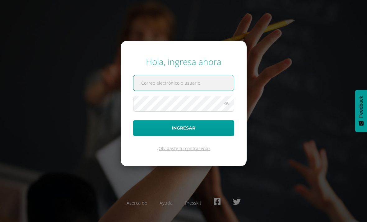
type input "sucelimorales@osoriosandoval.edu.gt"
click at [184, 136] on button "Ingresar" at bounding box center [183, 128] width 101 height 16
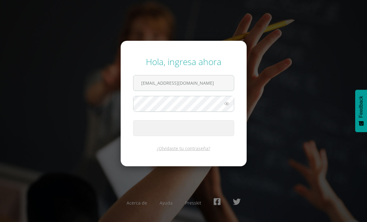
click at [203, 134] on span "submit" at bounding box center [184, 127] width 101 height 15
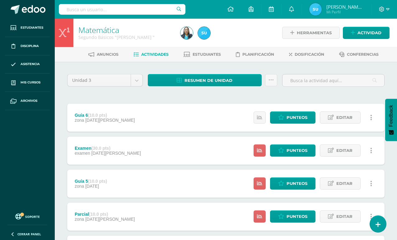
click at [342, 120] on span "Editar" at bounding box center [345, 118] width 16 height 12
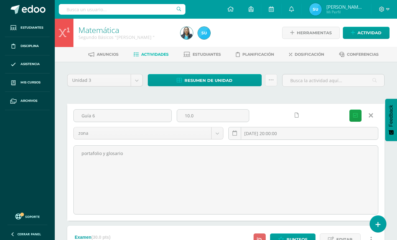
click at [267, 135] on input "2025-08-25 20:00:00" at bounding box center [303, 133] width 149 height 12
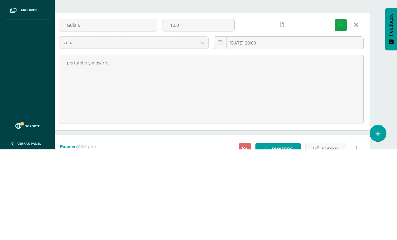
click at [245, 127] on input "2025-07-10 20:00" at bounding box center [288, 133] width 149 height 12
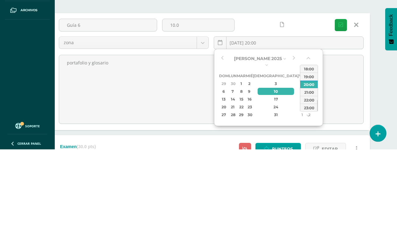
type input "2025-07-25 20:00"
click at [339, 113] on icon "submit" at bounding box center [341, 115] width 5 height 5
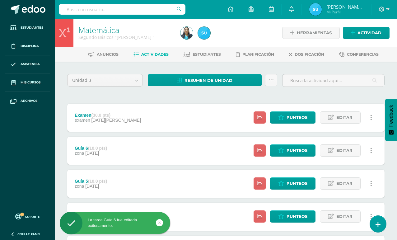
click at [293, 118] on span "Punteos" at bounding box center [297, 118] width 21 height 12
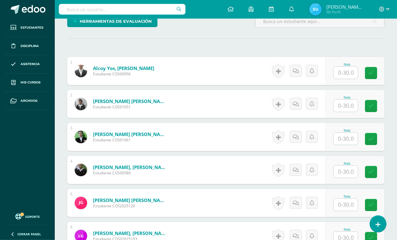
scroll to position [160, 0]
click at [339, 78] on input "text" at bounding box center [346, 72] width 24 height 12
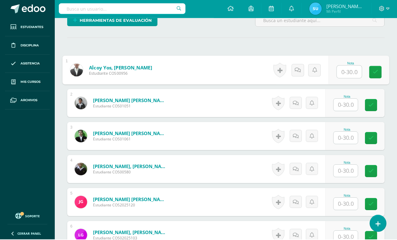
type input "0"
click at [367, 70] on link at bounding box center [375, 73] width 12 height 12
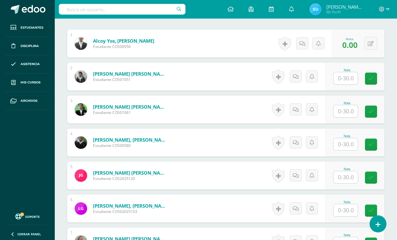
scroll to position [190, 0]
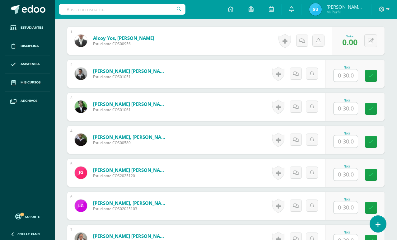
click at [351, 110] on input "text" at bounding box center [346, 108] width 24 height 12
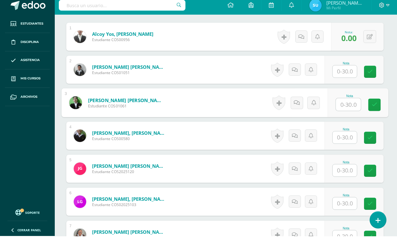
scroll to position [190, 15]
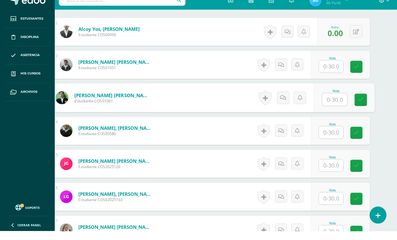
click at [356, 38] on icon at bounding box center [356, 40] width 6 height 5
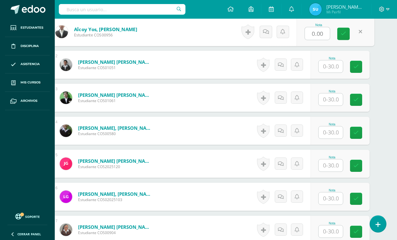
click at [318, 36] on input "0.00" at bounding box center [317, 33] width 25 height 12
type input "1"
click at [342, 33] on icon at bounding box center [344, 33] width 6 height 5
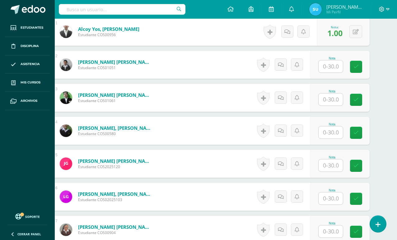
click at [331, 133] on input "text" at bounding box center [331, 132] width 24 height 12
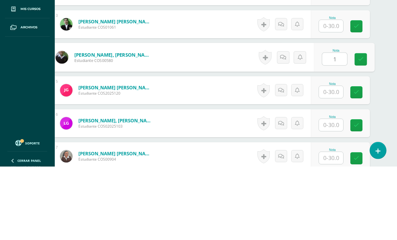
type input "10"
click at [357, 127] on link at bounding box center [361, 133] width 12 height 12
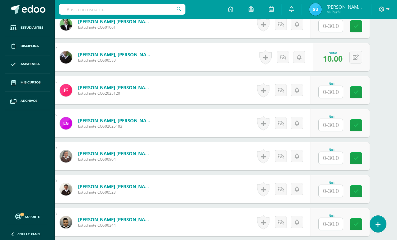
click at [327, 94] on input "text" at bounding box center [331, 92] width 24 height 12
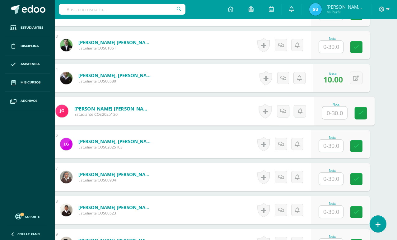
scroll to position [251, 15]
click at [333, 48] on input "text" at bounding box center [331, 47] width 24 height 12
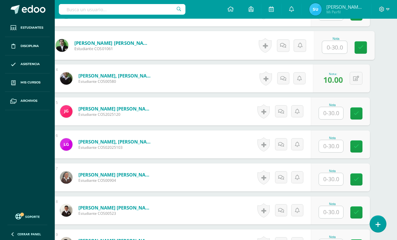
type input "0"
click at [358, 44] on link at bounding box center [361, 47] width 12 height 12
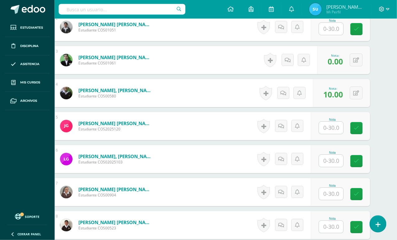
scroll to position [236, 15]
click at [328, 129] on input "text" at bounding box center [331, 128] width 24 height 12
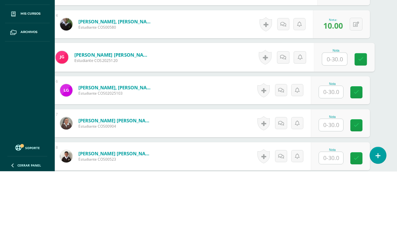
type input "0"
click at [359, 125] on icon at bounding box center [361, 127] width 6 height 5
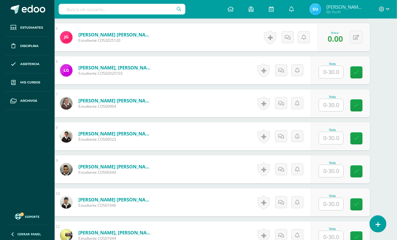
scroll to position [329, 15]
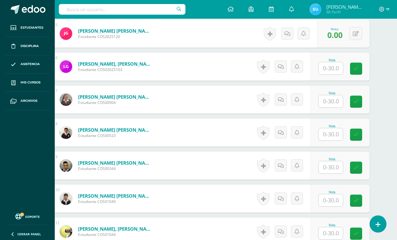
click at [326, 101] on input "text" at bounding box center [331, 101] width 24 height 12
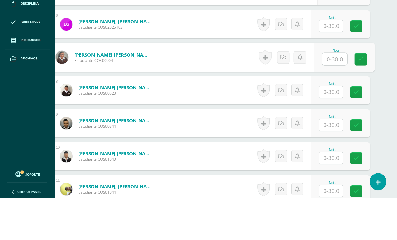
type input "2"
click at [355, 96] on link at bounding box center [361, 102] width 12 height 12
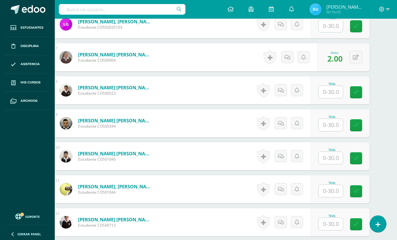
click at [332, 93] on input "text" at bounding box center [331, 92] width 24 height 12
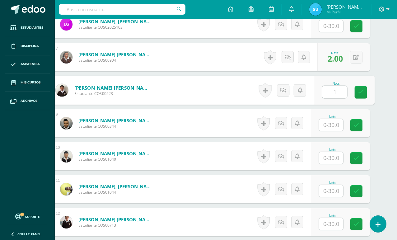
type input "10"
click at [358, 91] on icon at bounding box center [361, 92] width 6 height 5
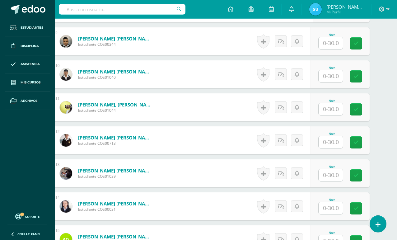
scroll to position [453, 15]
click at [330, 77] on input "text" at bounding box center [331, 76] width 24 height 12
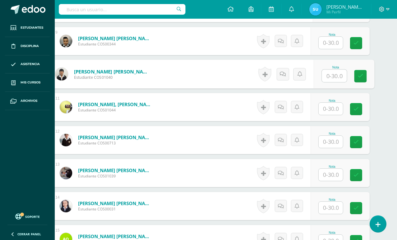
scroll to position [453, 15]
type input "16"
click at [359, 78] on icon at bounding box center [361, 75] width 6 height 5
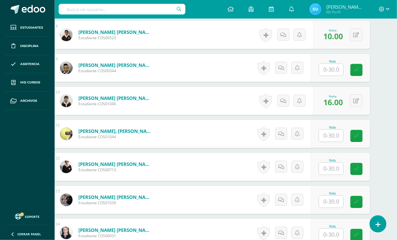
scroll to position [426, 15]
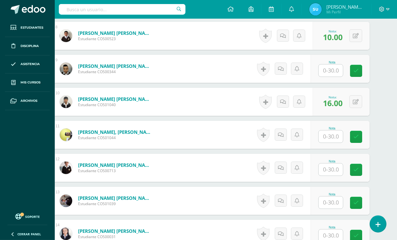
click at [331, 136] on input "text" at bounding box center [331, 136] width 24 height 12
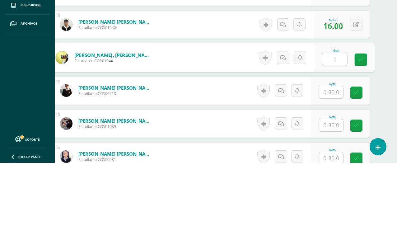
type input "11"
click at [359, 134] on icon at bounding box center [361, 136] width 6 height 5
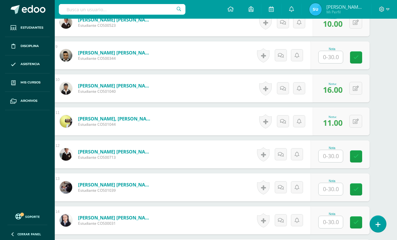
scroll to position [438, 15]
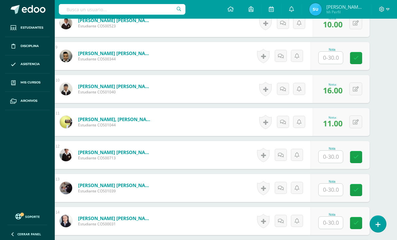
click at [332, 60] on input "text" at bounding box center [331, 58] width 24 height 12
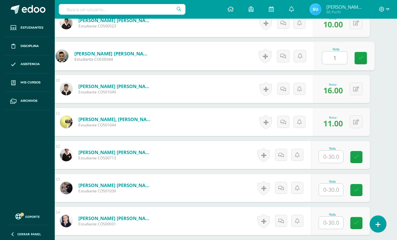
type input "16"
click at [359, 57] on icon at bounding box center [361, 57] width 6 height 5
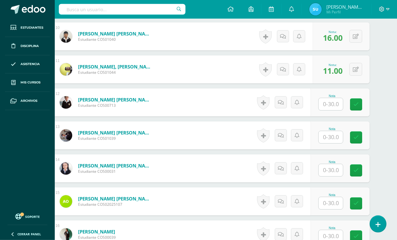
click at [327, 134] on input "text" at bounding box center [331, 137] width 24 height 12
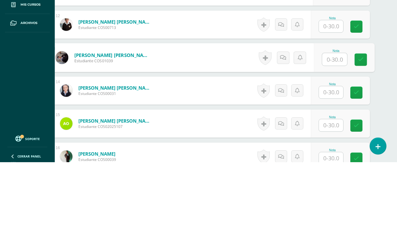
type input "8"
click at [359, 135] on icon at bounding box center [361, 137] width 6 height 5
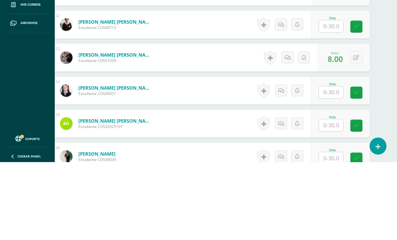
scroll to position [569, 15]
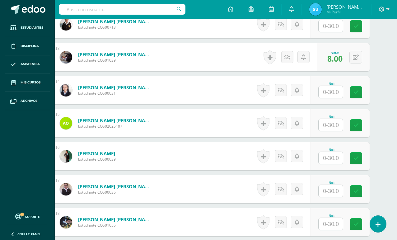
click at [327, 92] on input "text" at bounding box center [331, 92] width 24 height 12
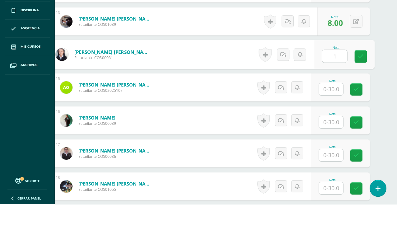
type input "18"
click at [360, 90] on icon at bounding box center [361, 92] width 6 height 5
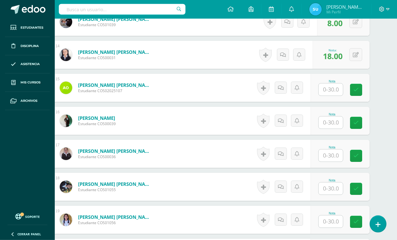
click at [329, 124] on input "text" at bounding box center [331, 122] width 24 height 12
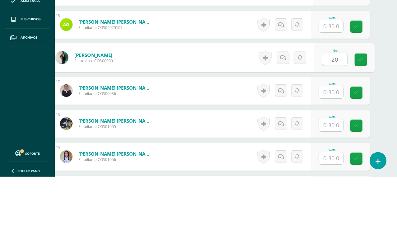
type input "20"
click at [353, 106] on div "Nota 20" at bounding box center [344, 120] width 61 height 29
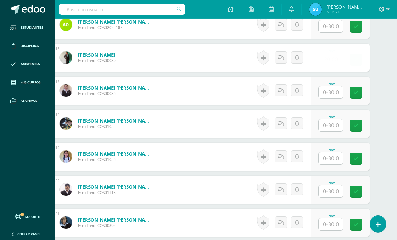
click at [328, 92] on input "text" at bounding box center [331, 92] width 24 height 12
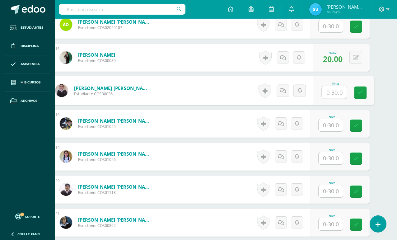
scroll to position [668, 15]
type input "12"
click at [361, 94] on icon at bounding box center [361, 92] width 6 height 5
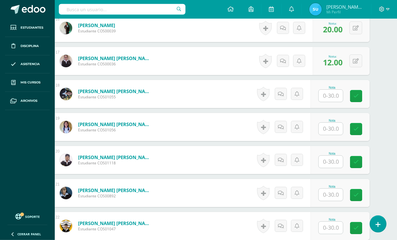
click at [332, 97] on input "text" at bounding box center [331, 96] width 24 height 12
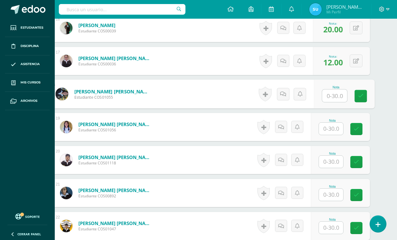
type input "8"
click at [356, 94] on link at bounding box center [361, 96] width 12 height 12
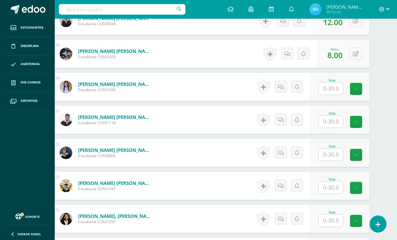
click at [331, 90] on input "text" at bounding box center [331, 88] width 24 height 12
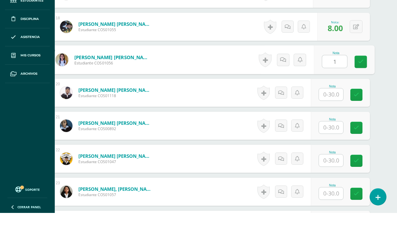
type input "14"
click at [359, 86] on icon at bounding box center [361, 88] width 6 height 5
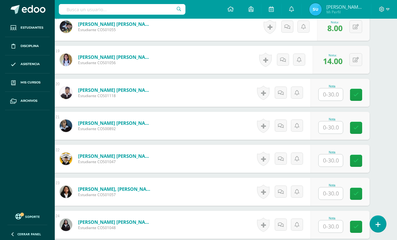
click at [328, 92] on input "text" at bounding box center [331, 94] width 24 height 12
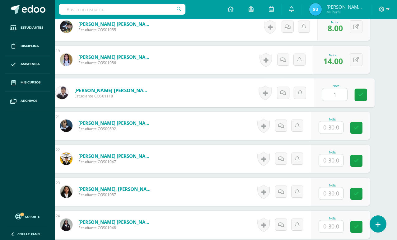
type input "11"
click at [358, 94] on link at bounding box center [361, 95] width 12 height 12
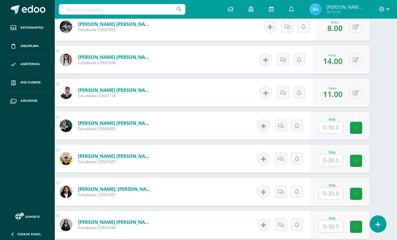
click at [330, 126] on input "text" at bounding box center [331, 127] width 24 height 12
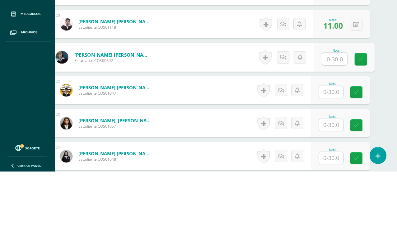
type input "4"
click at [361, 125] on icon at bounding box center [361, 127] width 6 height 5
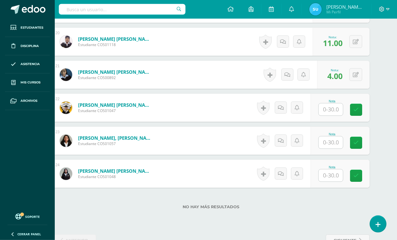
click at [328, 111] on input "text" at bounding box center [331, 109] width 24 height 12
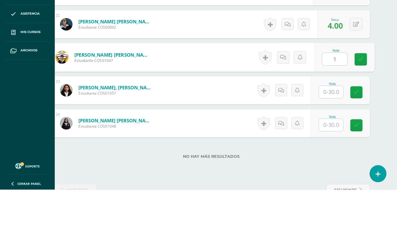
type input "17"
click at [355, 104] on link at bounding box center [361, 110] width 12 height 12
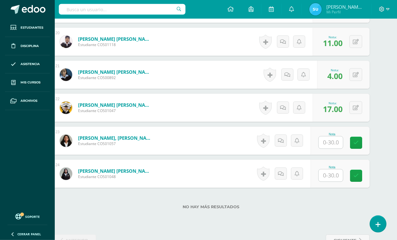
click at [329, 139] on input "text" at bounding box center [331, 142] width 24 height 12
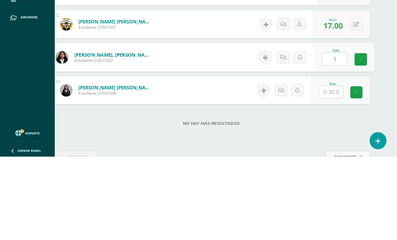
type input "13"
click at [356, 137] on link at bounding box center [361, 143] width 12 height 12
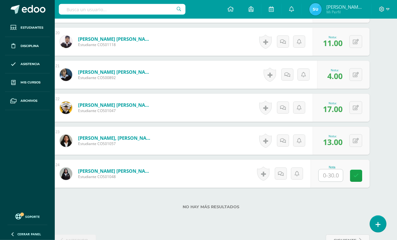
click at [329, 174] on input "text" at bounding box center [331, 175] width 24 height 12
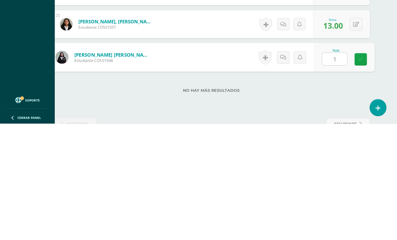
type input "11"
click at [355, 170] on link at bounding box center [361, 176] width 12 height 12
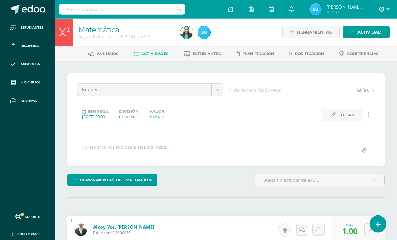
scroll to position [0, 0]
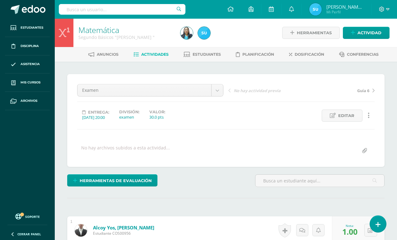
click at [203, 54] on span "Estudiantes" at bounding box center [207, 54] width 28 height 5
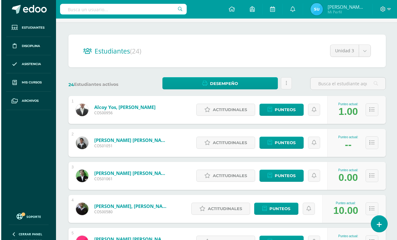
scroll to position [40, 0]
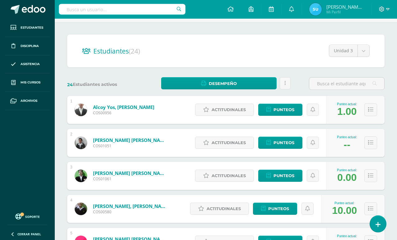
click at [279, 113] on span "Punteos" at bounding box center [284, 110] width 21 height 12
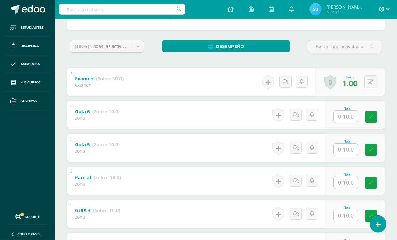
scroll to position [89, 0]
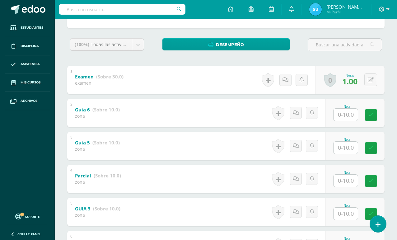
click at [344, 119] on input "text" at bounding box center [346, 115] width 24 height 12
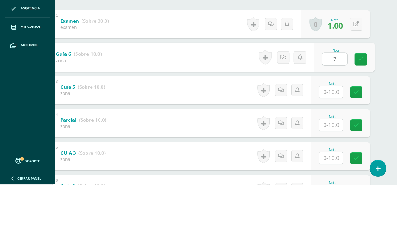
type input "7"
click at [334, 142] on input "text" at bounding box center [331, 148] width 24 height 12
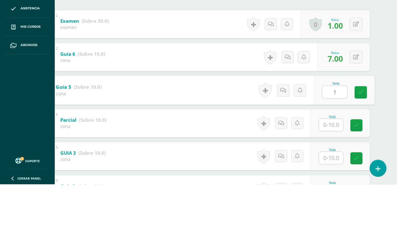
type input "10"
click at [357, 142] on link at bounding box center [361, 148] width 12 height 12
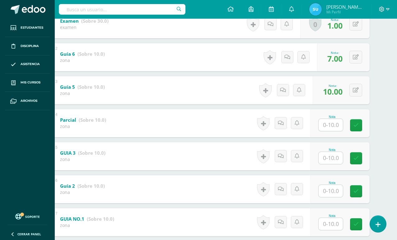
click at [332, 123] on input "text" at bounding box center [331, 125] width 24 height 12
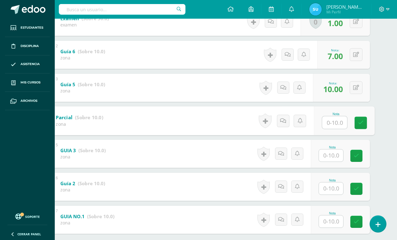
scroll to position [145, 15]
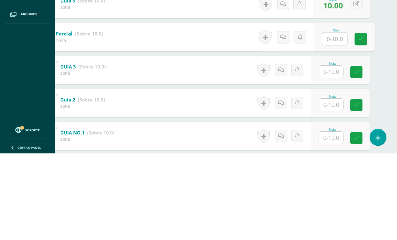
click at [367, 102] on html "Estudiantes Disciplina Asistencia Mis cursos Archivos Soporte Ayuda Reportar un…" at bounding box center [183, 66] width 397 height 423
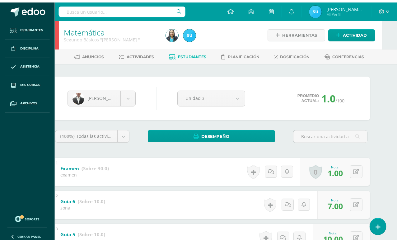
scroll to position [0, 15]
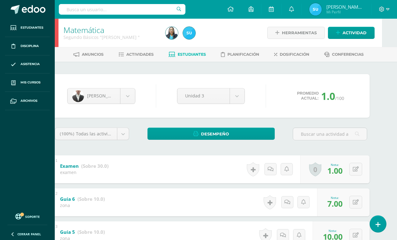
click at [349, 34] on span "Actividad" at bounding box center [355, 33] width 24 height 12
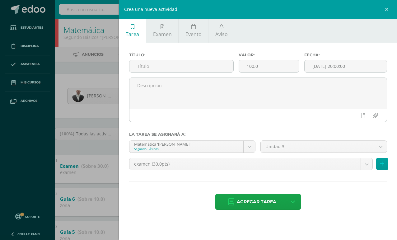
click at [179, 66] on input "text" at bounding box center [181, 66] width 104 height 12
type input "Guía 4"
click at [271, 69] on input "100.0" at bounding box center [269, 66] width 60 height 12
type input "10"
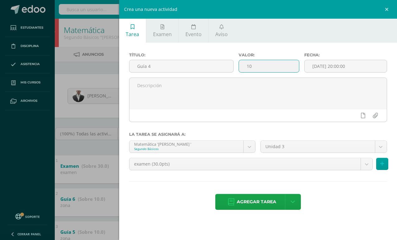
click at [335, 66] on input "[DATE] 20:00:00" at bounding box center [346, 66] width 82 height 12
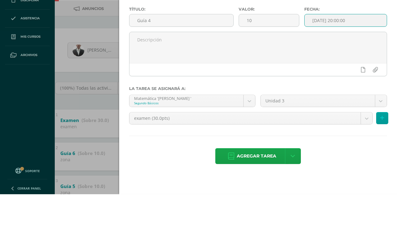
click at [332, 60] on input "[DATE] 20:00:00" at bounding box center [346, 66] width 82 height 12
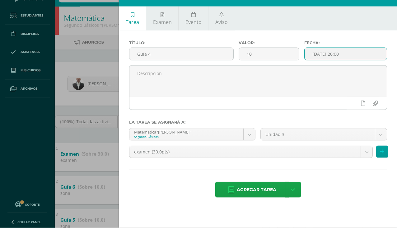
click at [327, 60] on input "2025-09-09 20:00" at bounding box center [346, 66] width 82 height 12
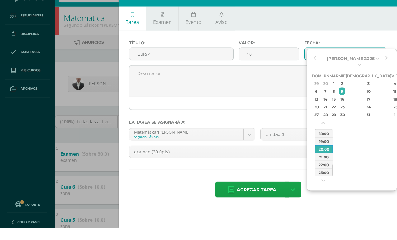
type input "2025-07-10 20:00"
click at [239, 89] on textarea at bounding box center [257, 93] width 257 height 31
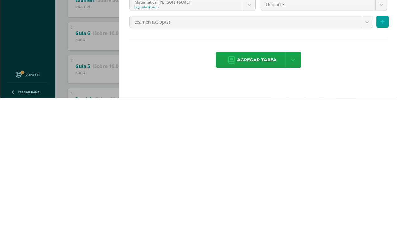
scroll to position [24, 2]
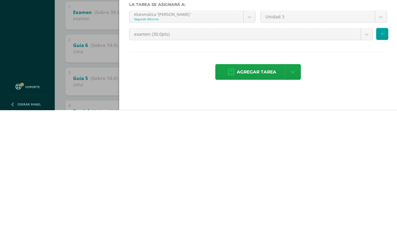
click at [221, 36] on body "Estudiantes Disciplina Asistencia Mis cursos Archivos Soporte Ayuda Reportar un…" at bounding box center [196, 187] width 397 height 423
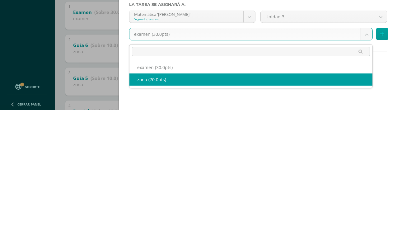
select select "120758"
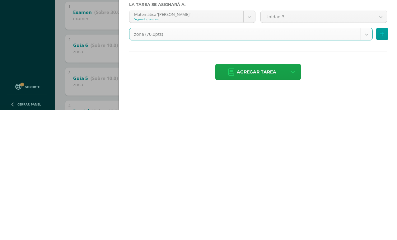
click at [238, 194] on span "Agregar tarea" at bounding box center [257, 201] width 40 height 15
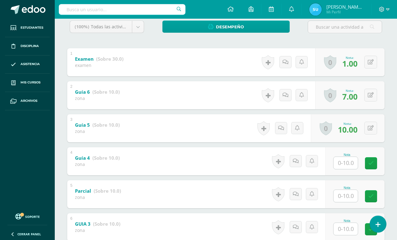
scroll to position [123, 0]
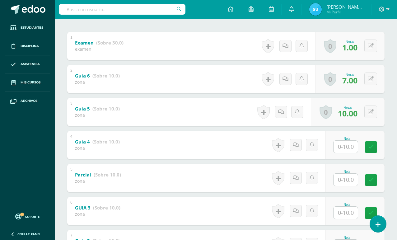
click at [344, 149] on input "text" at bounding box center [346, 147] width 24 height 12
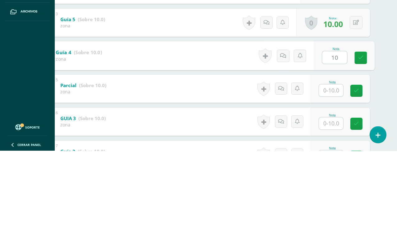
type input "10"
click at [330, 174] on input "text" at bounding box center [331, 180] width 24 height 12
type input "3"
click at [359, 177] on icon at bounding box center [361, 179] width 6 height 5
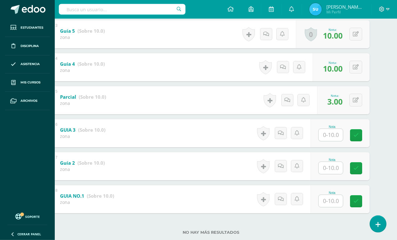
click at [326, 138] on input "text" at bounding box center [331, 135] width 24 height 12
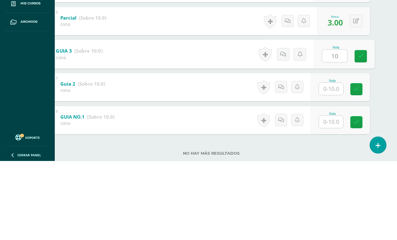
type input "10"
click at [326, 162] on input "text" at bounding box center [331, 168] width 24 height 12
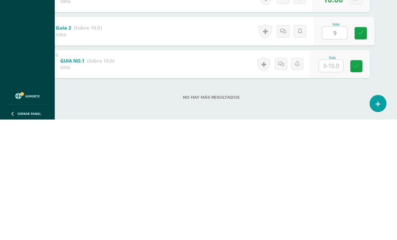
scroll to position [221, 15]
type input "9"
click at [330, 180] on input "text" at bounding box center [331, 186] width 24 height 12
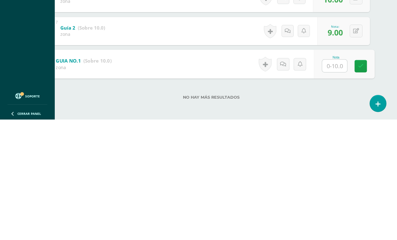
type input "7"
click at [360, 180] on link at bounding box center [361, 186] width 12 height 12
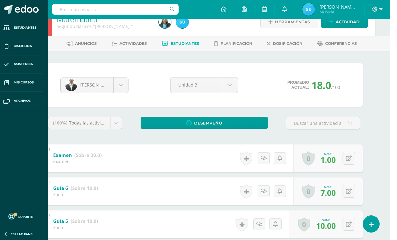
scroll to position [0, 15]
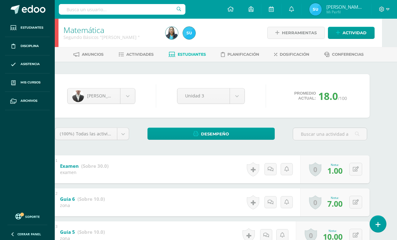
click at [120, 99] on body "Tarea asignada exitosamente Estudiantes Disciplina Asistencia Mis cursos Archiv…" at bounding box center [183, 228] width 397 height 456
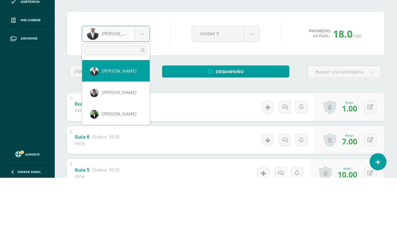
scroll to position [0, 0]
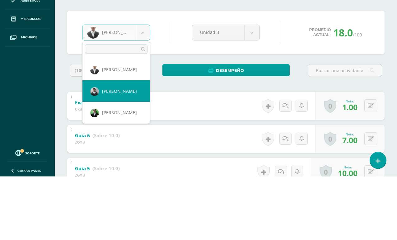
select select "1476"
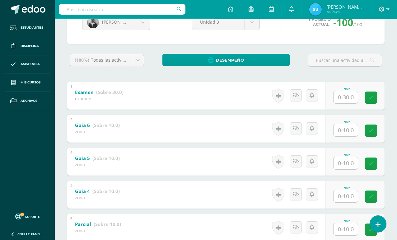
scroll to position [73, 0]
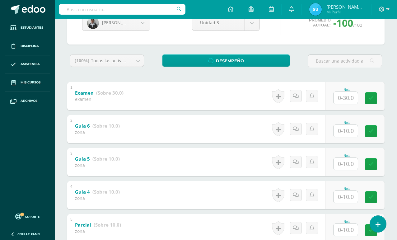
click at [342, 130] on input "text" at bounding box center [346, 131] width 24 height 12
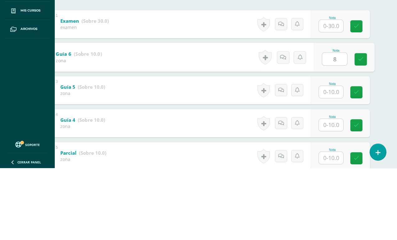
type input "8"
click at [332, 158] on input "text" at bounding box center [331, 164] width 24 height 12
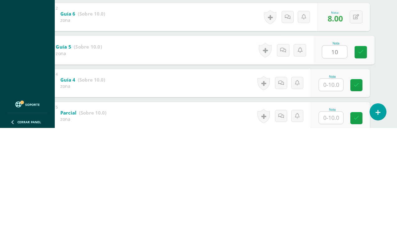
type input "10"
click at [328, 191] on input "text" at bounding box center [331, 197] width 24 height 12
type input "10"
click at [356, 191] on link at bounding box center [361, 197] width 12 height 12
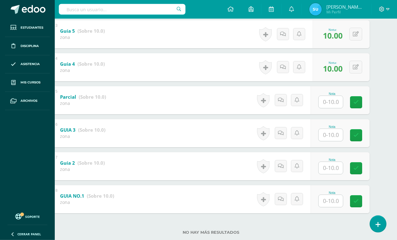
click at [331, 107] on input "text" at bounding box center [331, 102] width 24 height 12
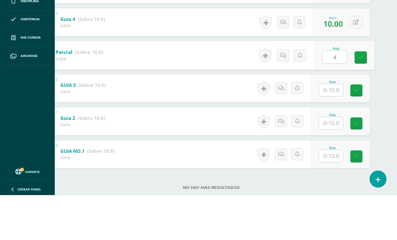
type input "4"
click at [329, 129] on input "text" at bounding box center [331, 135] width 24 height 12
type input "5"
click at [355, 129] on link at bounding box center [361, 135] width 12 height 12
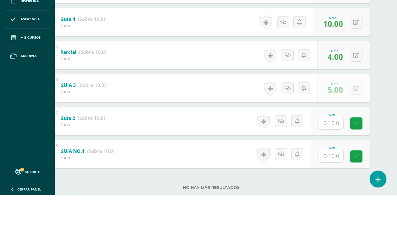
scroll to position [201, 15]
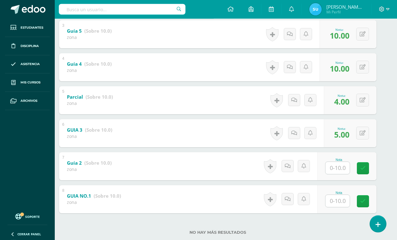
click at [332, 171] on input "text" at bounding box center [338, 168] width 24 height 12
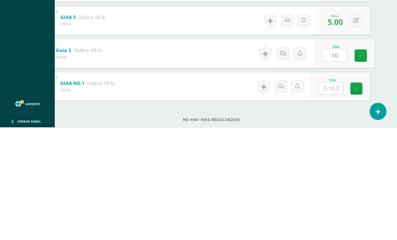
type input "10"
click at [334, 195] on input "text" at bounding box center [331, 201] width 24 height 12
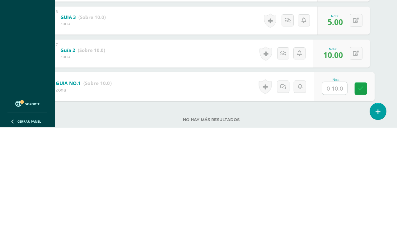
type input "5"
click at [357, 195] on link at bounding box center [361, 201] width 12 height 12
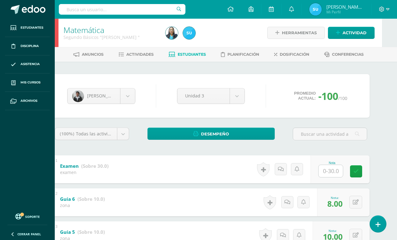
scroll to position [0, 15]
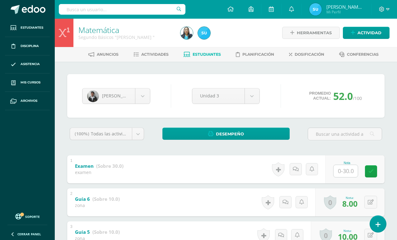
click at [123, 94] on body "Estudiantes Disciplina Asistencia Mis cursos Archivos Soporte Ayuda Reportar un…" at bounding box center [198, 228] width 397 height 456
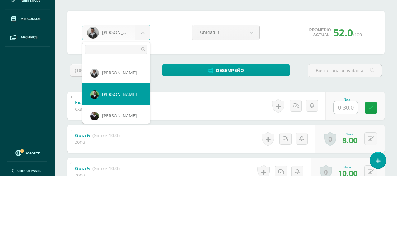
scroll to position [28, 0]
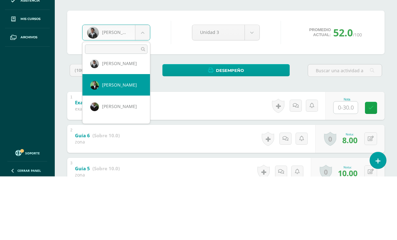
select select "1486"
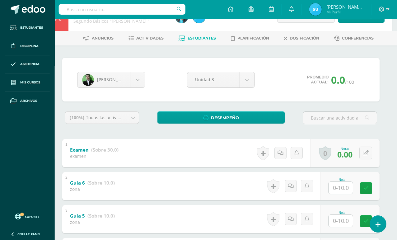
scroll to position [16, 0]
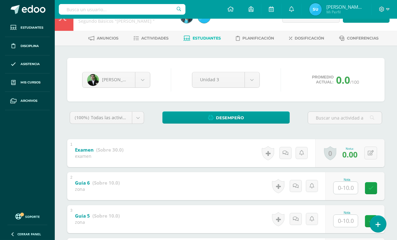
click at [348, 183] on input "text" at bounding box center [346, 188] width 24 height 12
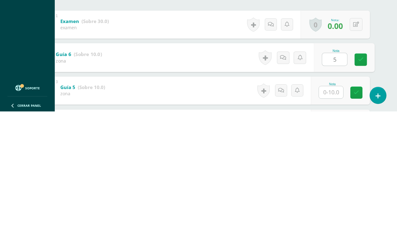
type input "5"
click at [332, 211] on div "Nota" at bounding box center [332, 212] width 27 height 3
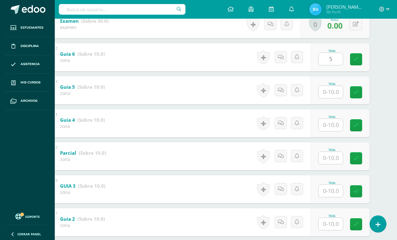
click at [333, 95] on input "text" at bounding box center [331, 92] width 24 height 12
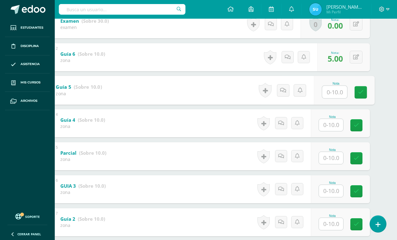
type input "9"
click at [361, 94] on icon at bounding box center [361, 92] width 6 height 5
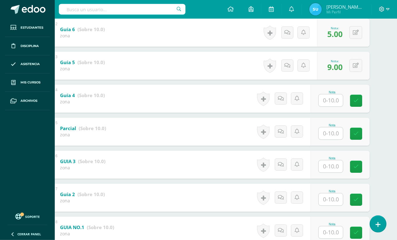
click at [336, 98] on input "text" at bounding box center [331, 100] width 24 height 12
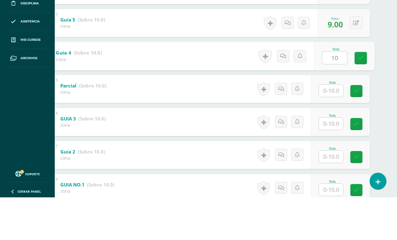
type input "10"
click at [329, 127] on input "text" at bounding box center [331, 133] width 24 height 12
type input "4"
click at [358, 127] on link at bounding box center [361, 133] width 12 height 12
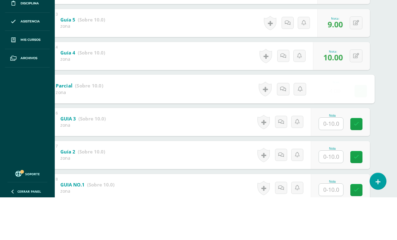
scroll to position [201, 15]
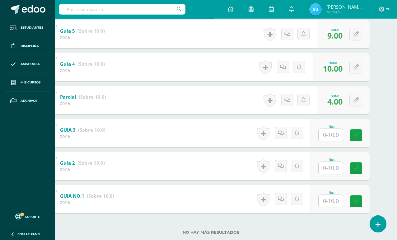
click at [332, 137] on input "text" at bounding box center [331, 135] width 24 height 12
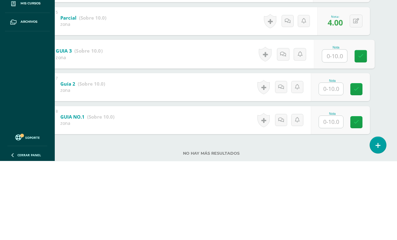
type input "5"
type input "1"
click at [332, 162] on input "text" at bounding box center [331, 168] width 24 height 12
type input "2"
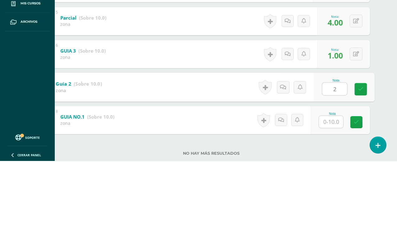
click at [358, 162] on link at bounding box center [361, 168] width 12 height 12
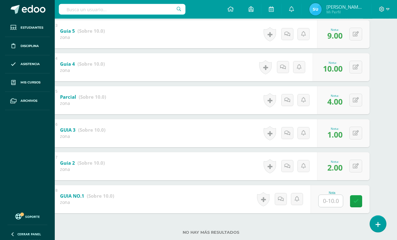
click at [329, 204] on input "text" at bounding box center [331, 201] width 24 height 12
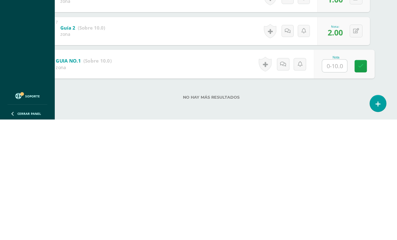
type input "1"
click at [356, 180] on link at bounding box center [361, 186] width 12 height 12
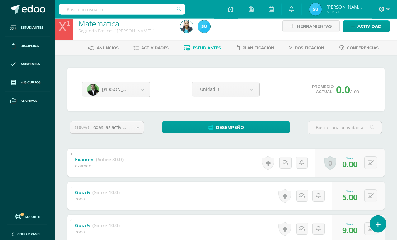
scroll to position [0, 0]
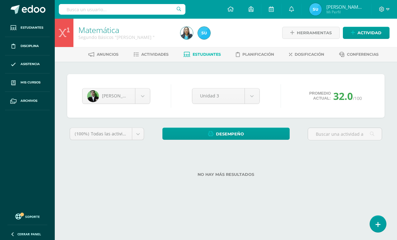
click at [126, 98] on body "Estudiantes Disciplina Asistencia Mis cursos Archivos Soporte Ayuda Reportar un…" at bounding box center [198, 98] width 397 height 197
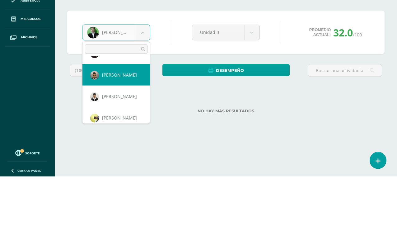
scroll to position [167, 0]
select select "838"
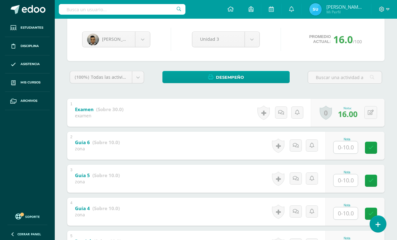
click at [343, 148] on input "text" at bounding box center [346, 147] width 24 height 12
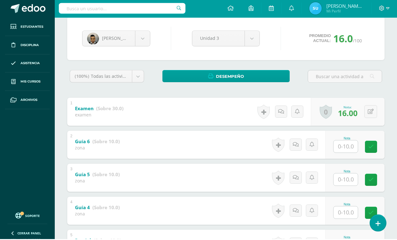
scroll to position [57, 15]
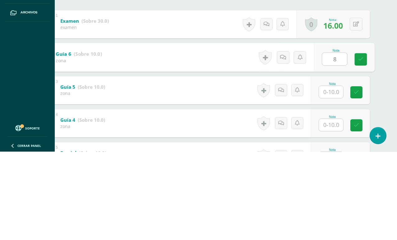
type input "8"
click at [333, 174] on input "text" at bounding box center [331, 180] width 24 height 12
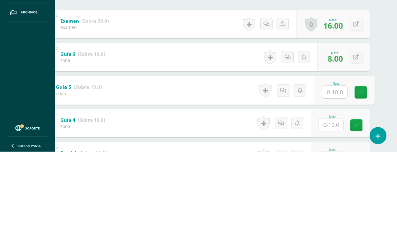
type input "0"
click at [356, 174] on link at bounding box center [361, 180] width 12 height 12
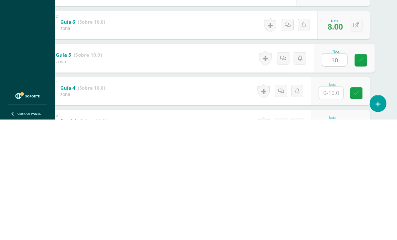
type input "10"
click at [331, 207] on input "text" at bounding box center [331, 213] width 24 height 12
type input "10"
click at [362, 211] on icon at bounding box center [361, 213] width 6 height 5
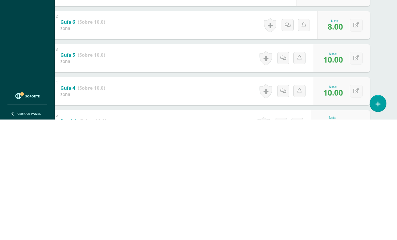
scroll to position [177, 15]
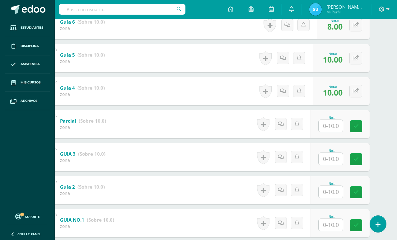
click at [330, 129] on input "text" at bounding box center [331, 126] width 24 height 12
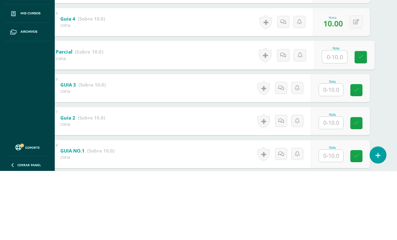
type input "8"
click at [363, 120] on link at bounding box center [361, 126] width 12 height 12
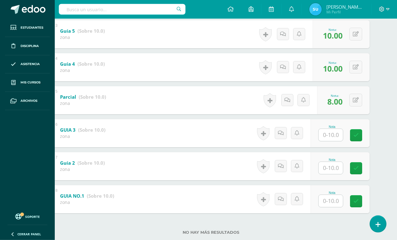
click at [330, 141] on input "text" at bounding box center [331, 135] width 24 height 12
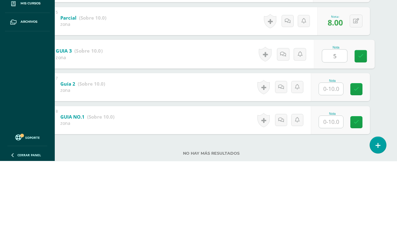
type input "5"
click at [332, 162] on input "text" at bounding box center [331, 168] width 24 height 12
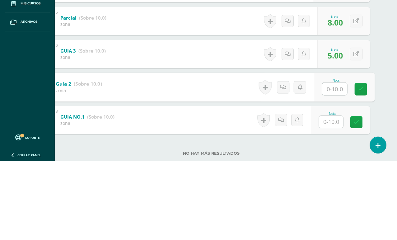
type input "8"
click at [359, 166] on icon at bounding box center [361, 168] width 6 height 5
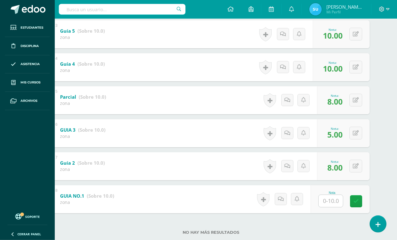
click at [335, 201] on input "text" at bounding box center [331, 201] width 24 height 12
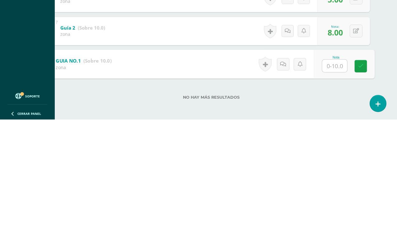
type input "5"
click at [361, 184] on icon at bounding box center [361, 186] width 6 height 5
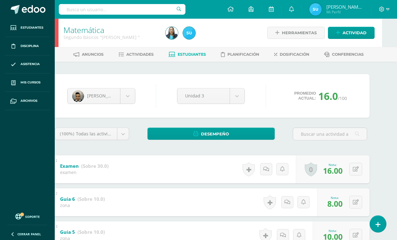
scroll to position [0, 15]
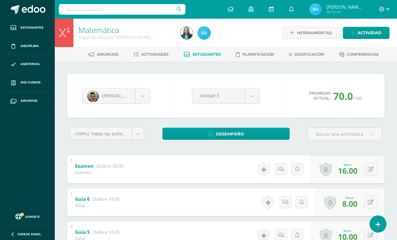
click at [124, 95] on body "Estudiantes Disciplina Asistencia Mis cursos Archivos Soporte Ayuda Reportar un…" at bounding box center [198, 228] width 397 height 456
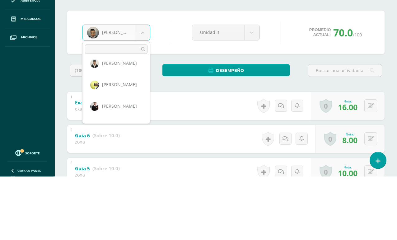
scroll to position [204, 0]
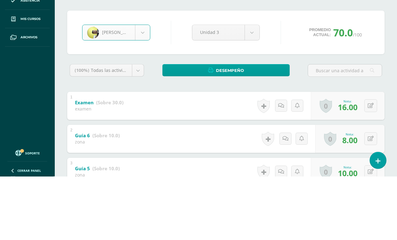
select select "1469"
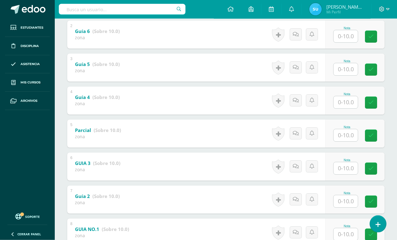
scroll to position [168, 0]
click at [350, 36] on input "text" at bounding box center [346, 36] width 24 height 12
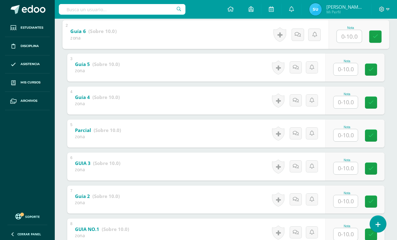
type input "5"
click at [367, 38] on icon at bounding box center [376, 36] width 6 height 5
click at [353, 74] on input "text" at bounding box center [346, 69] width 24 height 12
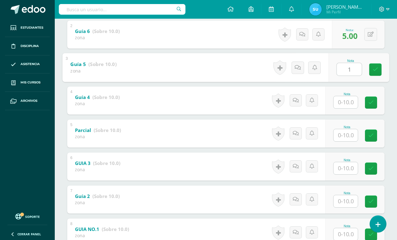
type input "10"
click at [367, 72] on link at bounding box center [375, 69] width 12 height 12
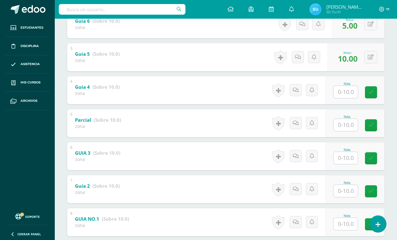
scroll to position [200, 0]
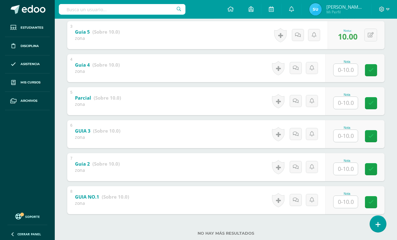
click at [340, 73] on input "text" at bounding box center [346, 70] width 24 height 12
type input "10"
click at [367, 69] on link at bounding box center [375, 70] width 12 height 12
click at [346, 106] on input "text" at bounding box center [346, 103] width 24 height 12
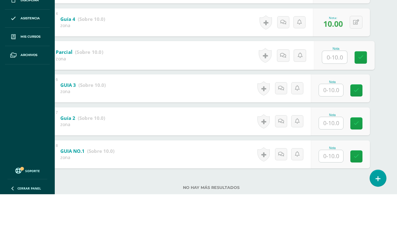
type input "4"
click at [361, 101] on icon at bounding box center [361, 103] width 6 height 5
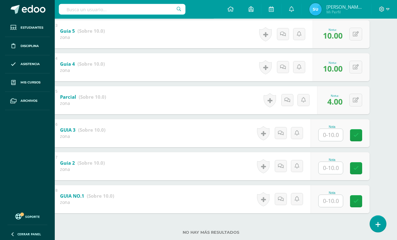
click at [332, 137] on input "text" at bounding box center [331, 135] width 24 height 12
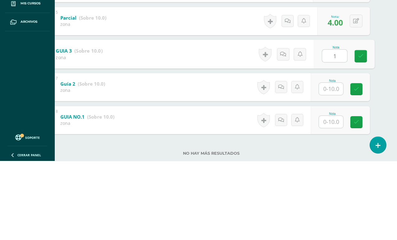
type input "10"
click at [361, 129] on link at bounding box center [361, 135] width 12 height 12
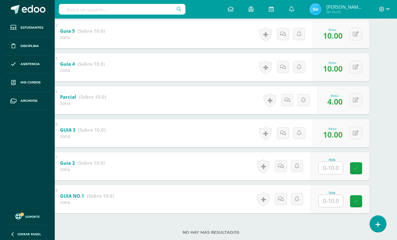
click at [329, 174] on input "text" at bounding box center [331, 168] width 24 height 12
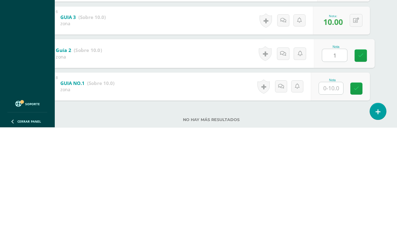
type input "10"
click at [358, 166] on icon at bounding box center [361, 168] width 6 height 5
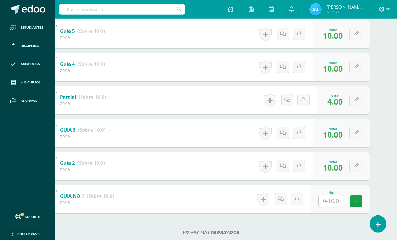
click at [335, 200] on input "text" at bounding box center [331, 201] width 24 height 12
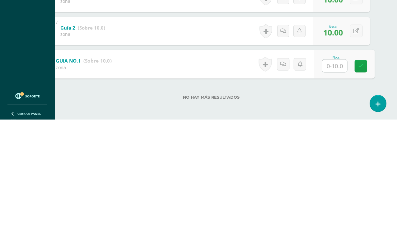
type input "6"
click at [355, 180] on link at bounding box center [361, 186] width 12 height 12
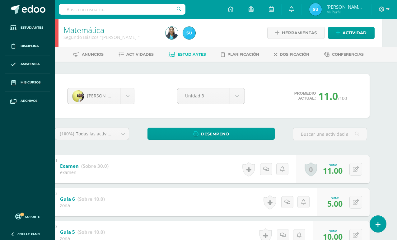
scroll to position [0, 15]
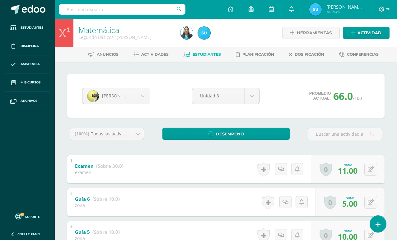
click at [97, 88] on body "Estudiantes Disciplina Asistencia Mis cursos Archivos Soporte Ayuda Reportar un…" at bounding box center [198, 228] width 397 height 456
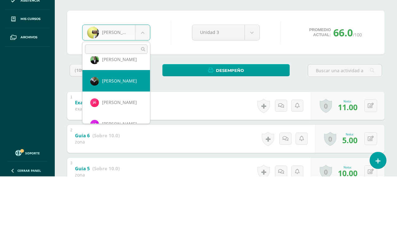
scroll to position [53, 0]
select select "943"
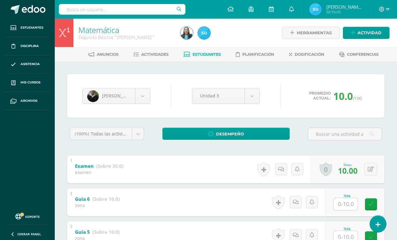
click at [348, 207] on input "text" at bounding box center [346, 204] width 24 height 12
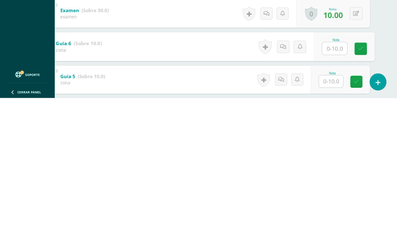
type input "8"
click at [361, 184] on link at bounding box center [361, 190] width 12 height 12
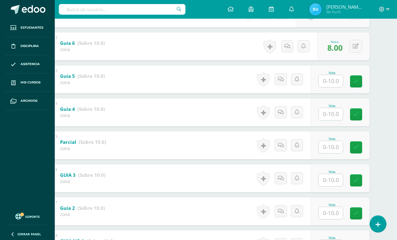
click at [335, 80] on input "text" at bounding box center [331, 81] width 24 height 12
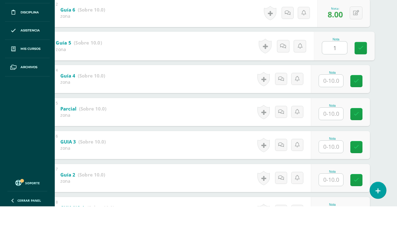
type input "10"
click at [360, 75] on link at bounding box center [361, 81] width 12 height 12
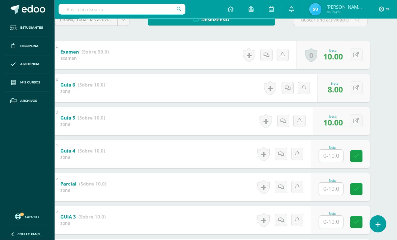
scroll to position [114, 15]
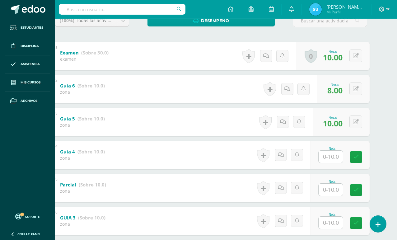
click at [332, 158] on input "text" at bounding box center [331, 157] width 24 height 12
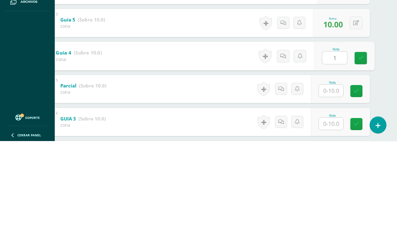
type input "10"
click at [364, 151] on link at bounding box center [361, 157] width 12 height 12
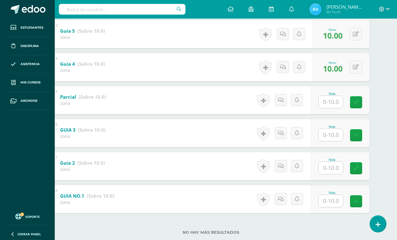
click at [338, 100] on input "text" at bounding box center [331, 102] width 24 height 12
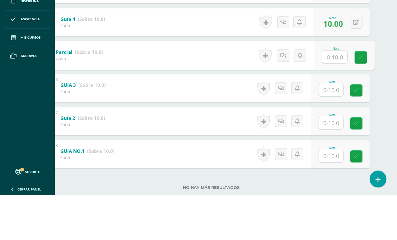
type input "6"
click at [364, 96] on link at bounding box center [361, 102] width 12 height 12
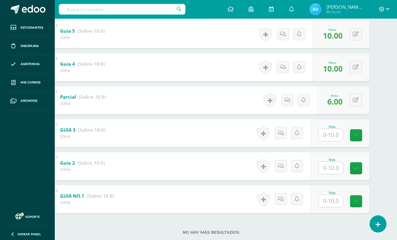
click at [323, 141] on input "text" at bounding box center [331, 135] width 24 height 12
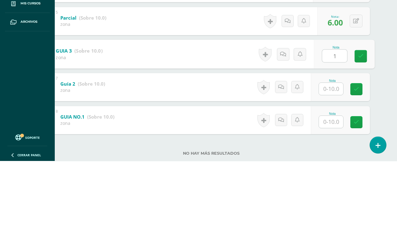
type input "10"
click at [357, 129] on link at bounding box center [361, 135] width 12 height 12
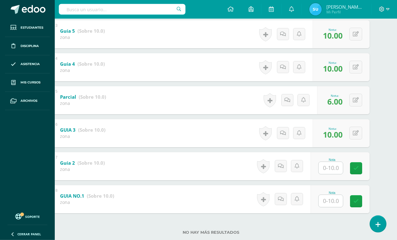
click at [327, 173] on input "text" at bounding box center [331, 168] width 24 height 12
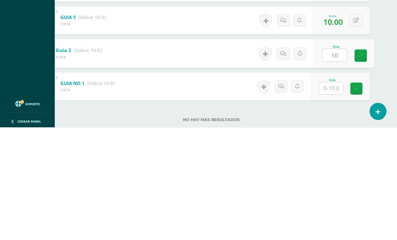
type input "10"
click at [334, 195] on input "text" at bounding box center [331, 201] width 24 height 12
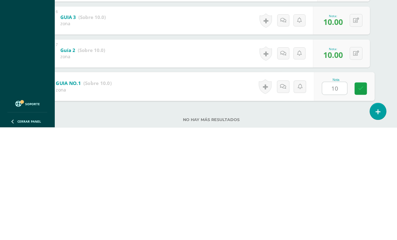
type input "1"
type input "07"
click at [365, 195] on link at bounding box center [361, 201] width 12 height 12
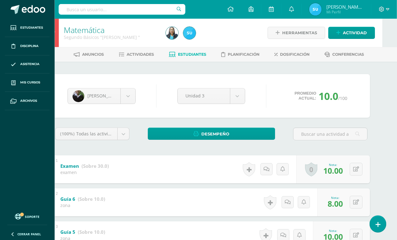
scroll to position [0, 15]
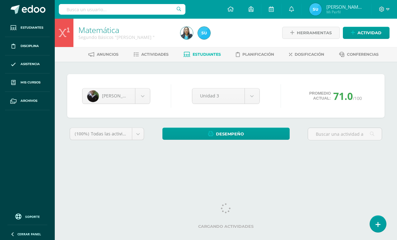
click at [111, 92] on body "Estudiantes Disciplina Asistencia Mis cursos Archivos Soporte Ayuda Reportar un…" at bounding box center [198, 84] width 397 height 168
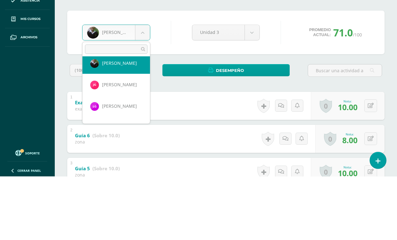
scroll to position [74, 0]
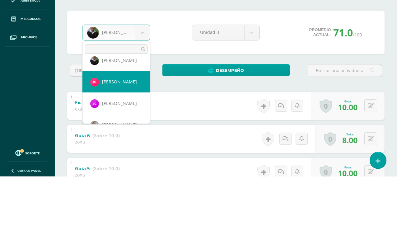
select select "1696"
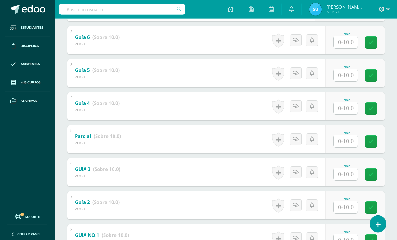
scroll to position [162, 0]
click at [342, 41] on input "text" at bounding box center [346, 41] width 24 height 12
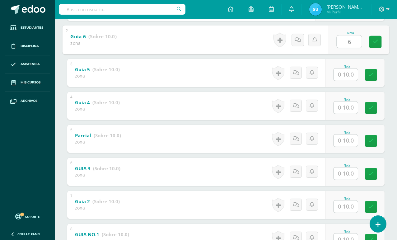
click at [367, 42] on icon at bounding box center [376, 41] width 6 height 5
type input "6"
click at [345, 75] on input "text" at bounding box center [346, 74] width 24 height 12
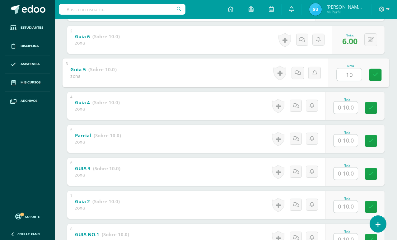
type input "10"
click at [346, 106] on input "text" at bounding box center [346, 107] width 24 height 12
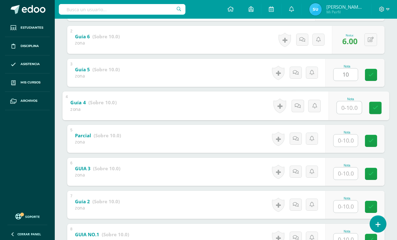
scroll to position [162, 15]
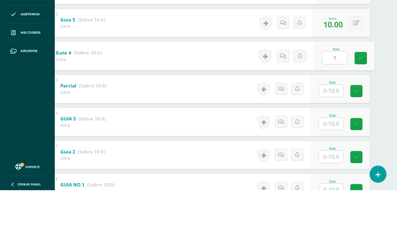
type input "10"
click at [361, 101] on link at bounding box center [361, 107] width 12 height 12
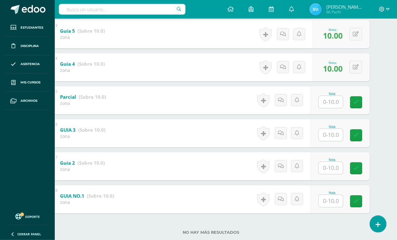
click at [331, 102] on input "text" at bounding box center [331, 102] width 24 height 12
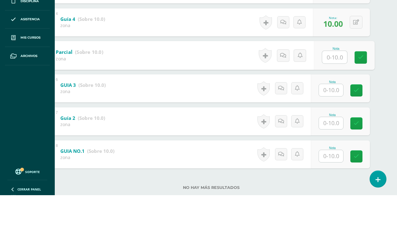
type input "6"
click at [360, 100] on icon at bounding box center [361, 102] width 6 height 5
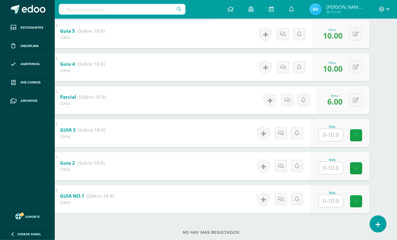
click at [332, 141] on input "text" at bounding box center [331, 135] width 24 height 12
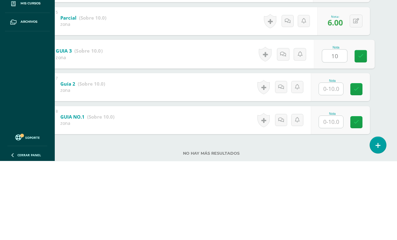
type input "10"
click at [320, 162] on input "text" at bounding box center [331, 168] width 24 height 12
type input "10"
click at [362, 166] on icon at bounding box center [361, 168] width 6 height 5
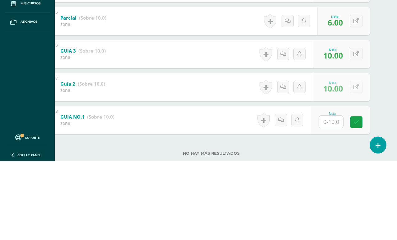
scroll to position [201, 15]
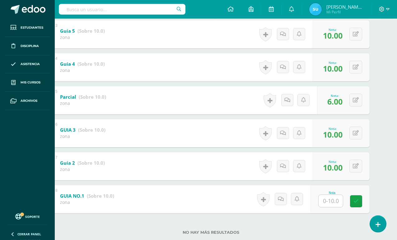
click at [327, 201] on input "text" at bounding box center [331, 201] width 24 height 12
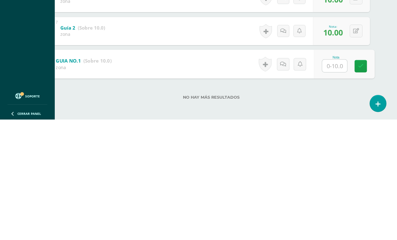
type input "8"
click at [359, 184] on icon at bounding box center [361, 186] width 6 height 5
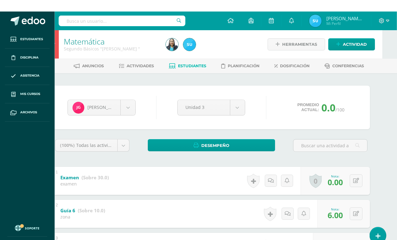
scroll to position [0, 15]
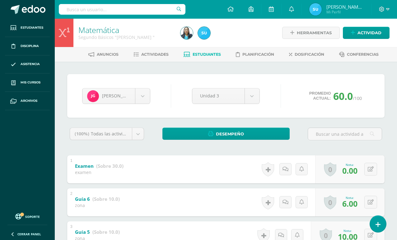
click at [108, 94] on body "Estudiantes Disciplina Asistencia Mis cursos Archivos Soporte Ayuda Reportar un…" at bounding box center [198, 228] width 397 height 456
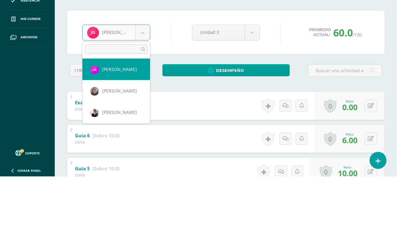
scroll to position [108, 0]
select select "1682"
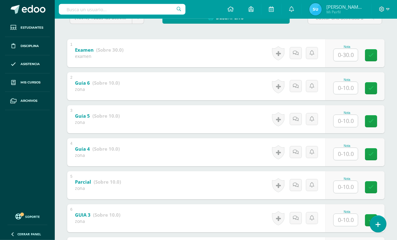
click at [350, 55] on input "text" at bounding box center [346, 55] width 24 height 12
click at [347, 85] on input "text" at bounding box center [346, 88] width 24 height 12
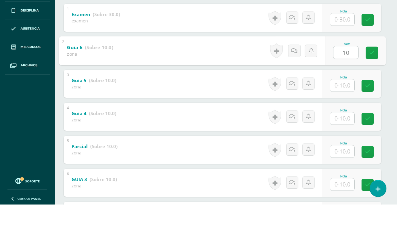
scroll to position [116, 4]
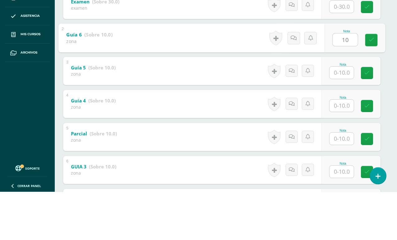
type input "10"
click at [343, 115] on input "text" at bounding box center [342, 121] width 24 height 12
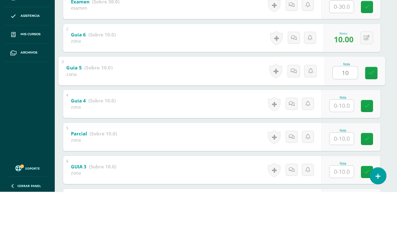
type input "10"
click at [338, 148] on input "text" at bounding box center [342, 154] width 24 height 12
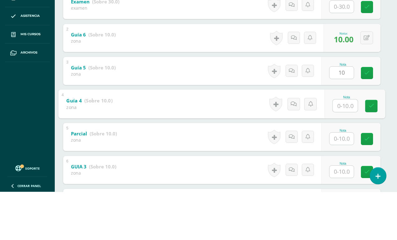
scroll to position [116, 15]
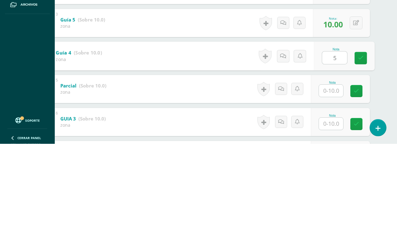
type input "5"
click at [332, 181] on input "text" at bounding box center [331, 187] width 24 height 12
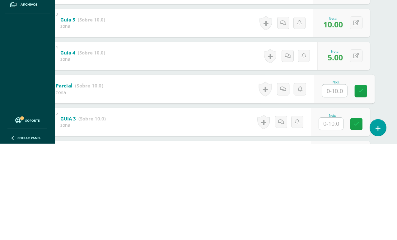
type input "4"
click at [357, 181] on link at bounding box center [361, 187] width 12 height 12
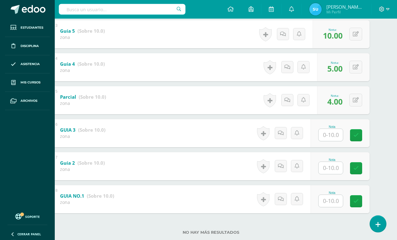
click at [332, 140] on input "text" at bounding box center [331, 135] width 24 height 12
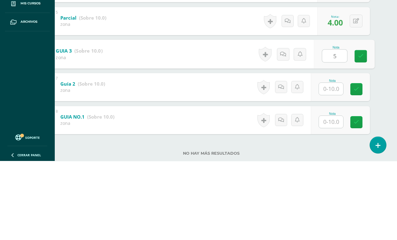
click at [355, 166] on icon at bounding box center [356, 168] width 5 height 5
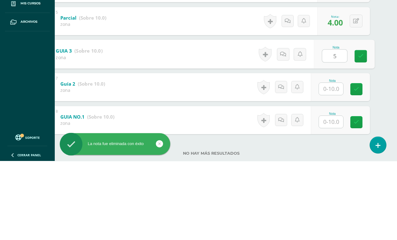
type input "5"
click at [332, 162] on input "text" at bounding box center [331, 168] width 24 height 12
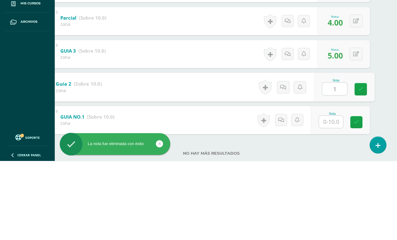
type input "10"
click at [360, 166] on icon at bounding box center [361, 168] width 6 height 5
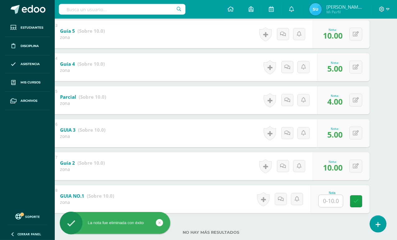
click at [329, 206] on input "text" at bounding box center [331, 201] width 24 height 12
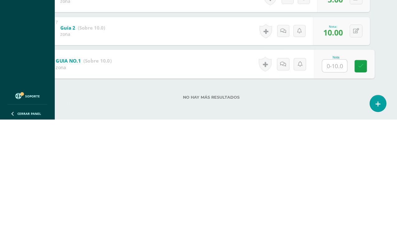
type input "4"
click at [358, 180] on link at bounding box center [361, 186] width 12 height 12
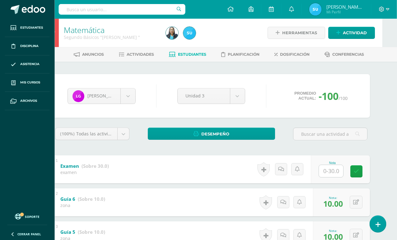
scroll to position [0, 15]
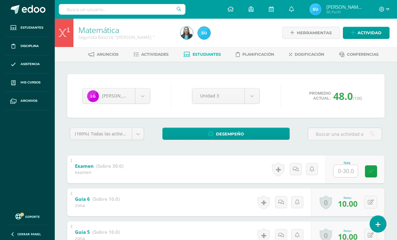
click at [343, 168] on input "text" at bounding box center [346, 171] width 24 height 12
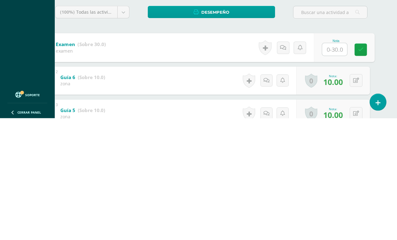
click at [367, 21] on html "Estudiantes Disciplina Asistencia Mis cursos Archivos Soporte Ayuda Reportar un…" at bounding box center [183, 228] width 397 height 456
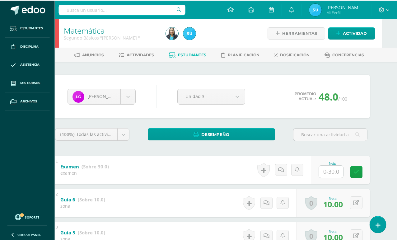
scroll to position [0, 15]
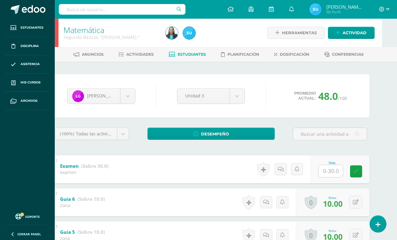
click at [126, 97] on body "Estudiantes Disciplina Asistencia Mis cursos Archivos Soporte Ayuda Reportar un…" at bounding box center [183, 228] width 397 height 456
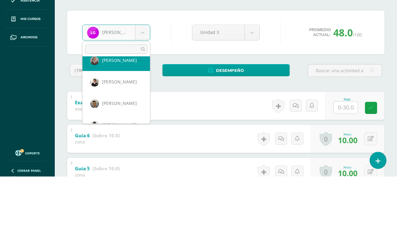
scroll to position [139, 0]
select select "1345"
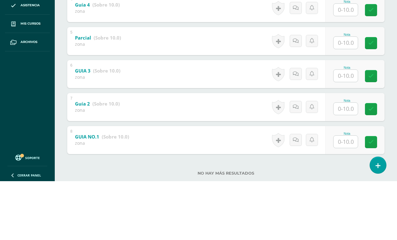
scroll to position [201, 0]
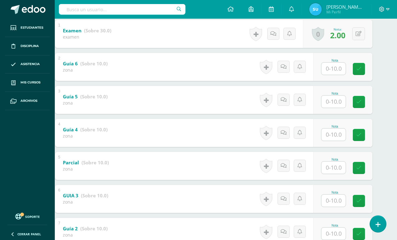
click at [335, 67] on input "text" at bounding box center [334, 69] width 24 height 12
type input "U"
type input "1"
click at [334, 104] on input "text" at bounding box center [334, 102] width 24 height 12
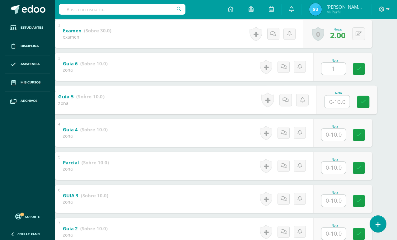
scroll to position [135, 15]
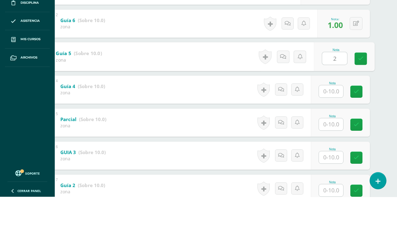
type input "2"
click at [336, 129] on input "text" at bounding box center [331, 135] width 24 height 12
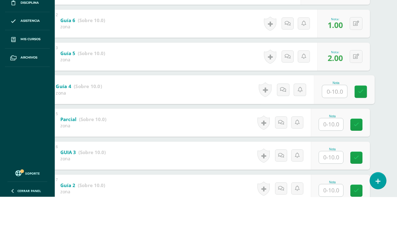
type input "0"
click at [361, 132] on icon at bounding box center [361, 134] width 6 height 5
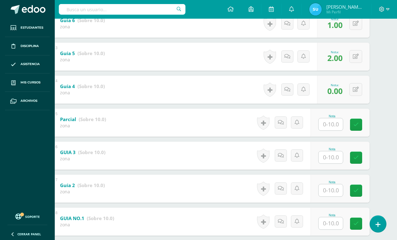
click at [334, 121] on div at bounding box center [330, 124] width 25 height 13
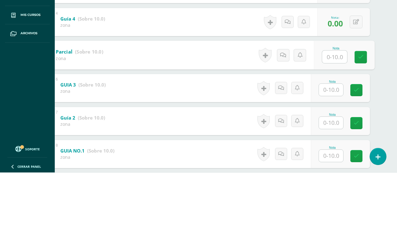
type input "0"
click at [365, 118] on link at bounding box center [361, 124] width 12 height 12
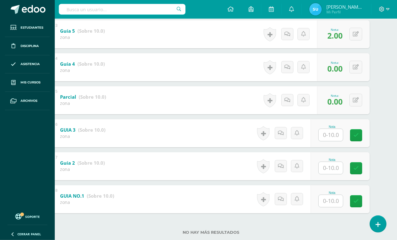
click at [332, 135] on input "text" at bounding box center [331, 135] width 24 height 12
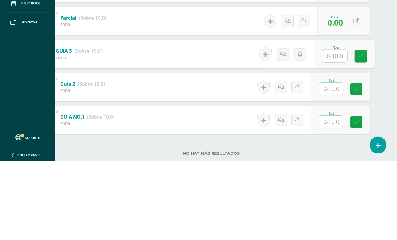
type input "1"
click at [358, 133] on icon at bounding box center [361, 135] width 6 height 5
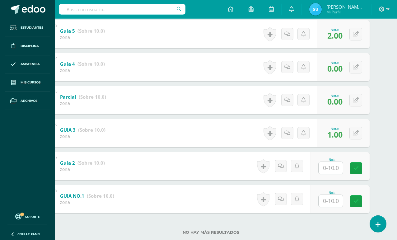
click at [331, 169] on input "text" at bounding box center [331, 168] width 24 height 12
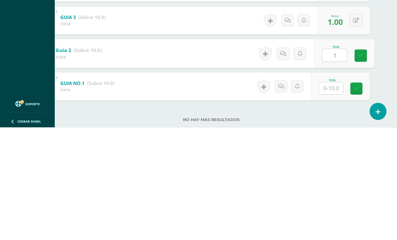
click at [363, 166] on icon at bounding box center [361, 168] width 6 height 5
type input "1"
click at [334, 195] on input "text" at bounding box center [331, 201] width 24 height 12
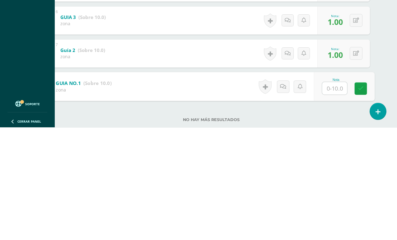
type input "1"
click at [358, 195] on link at bounding box center [361, 201] width 12 height 12
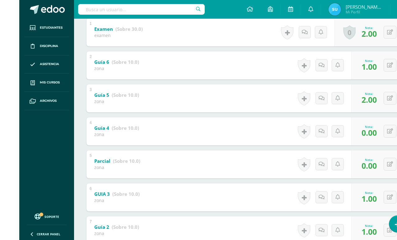
scroll to position [0, 0]
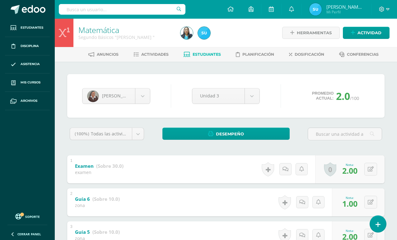
click at [134, 96] on body "Estudiantes Disciplina Asistencia Mis cursos Archivos Soporte Ayuda Reportar un…" at bounding box center [198, 228] width 397 height 456
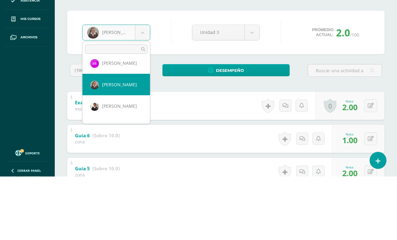
scroll to position [113, 0]
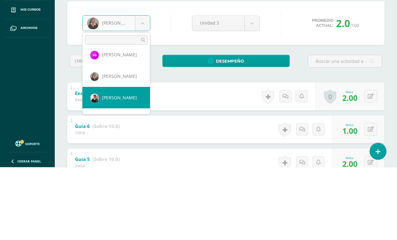
select select "841"
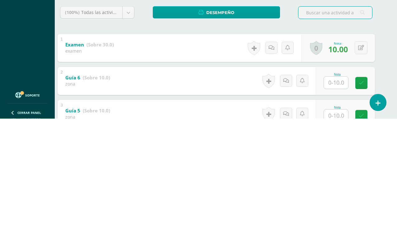
scroll to position [0, 8]
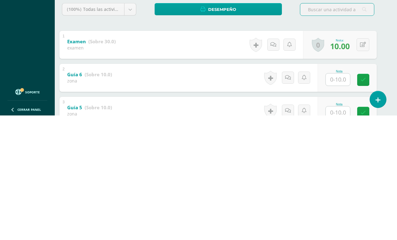
click at [338, 198] on input "text" at bounding box center [338, 204] width 24 height 12
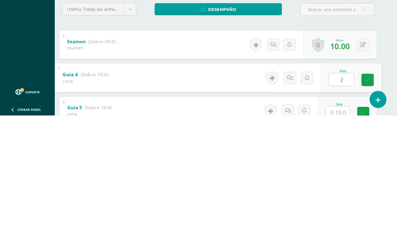
type input "2"
click at [344, 222] on input "text" at bounding box center [338, 237] width 24 height 12
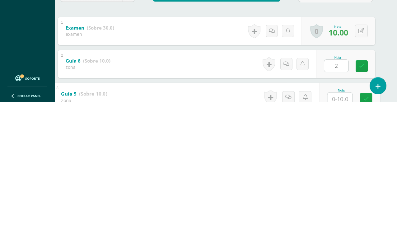
scroll to position [36, 15]
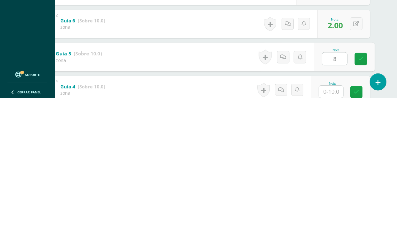
type input "8"
click at [332, 222] on input "text" at bounding box center [331, 234] width 24 height 12
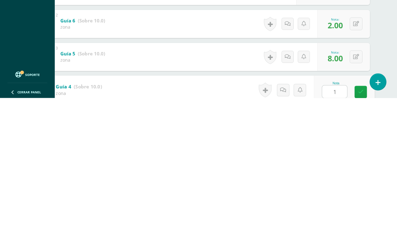
type input "10"
click at [358, 222] on icon at bounding box center [361, 233] width 6 height 5
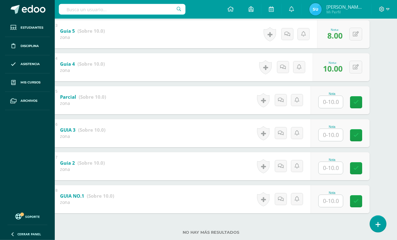
click at [332, 106] on input "text" at bounding box center [331, 102] width 24 height 12
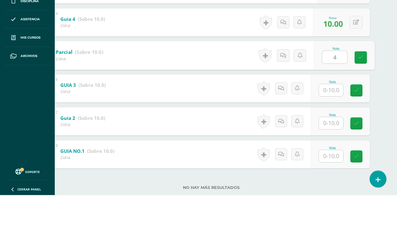
type input "4"
click at [332, 129] on input "text" at bounding box center [331, 135] width 24 height 12
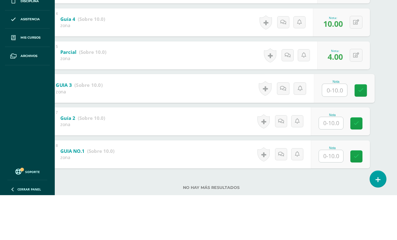
type input "5"
click at [362, 133] on icon at bounding box center [361, 135] width 6 height 5
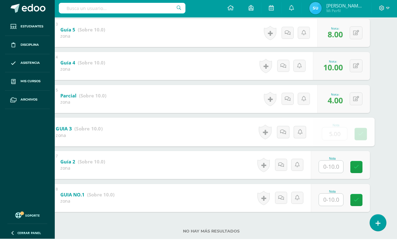
scroll to position [201, 15]
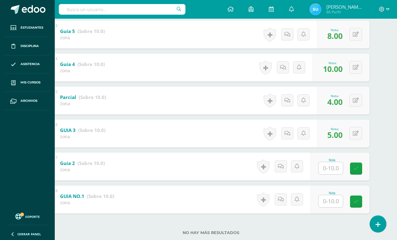
click at [331, 174] on input "text" at bounding box center [331, 168] width 24 height 12
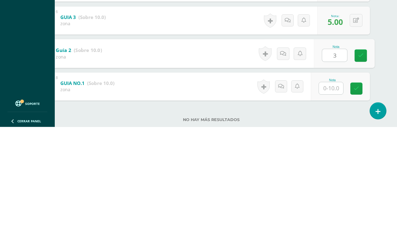
type input "3"
click at [334, 195] on input "text" at bounding box center [331, 201] width 24 height 12
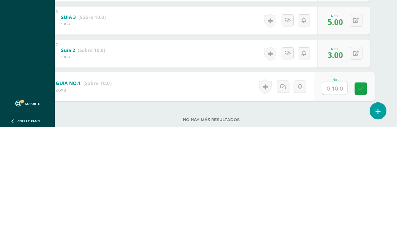
type input "5"
click at [355, 195] on link at bounding box center [361, 201] width 12 height 12
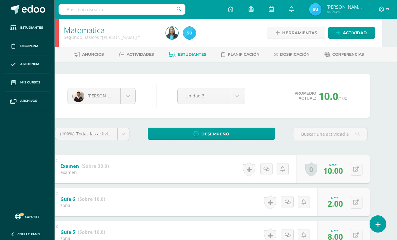
scroll to position [0, 15]
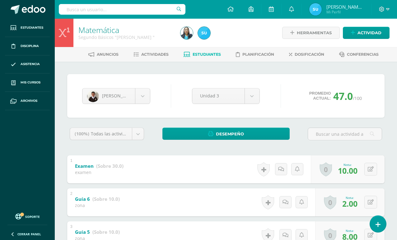
click at [129, 96] on body "Estudiantes Disciplina Asistencia Mis cursos Archivos Soporte Ayuda Reportar un…" at bounding box center [198, 228] width 397 height 456
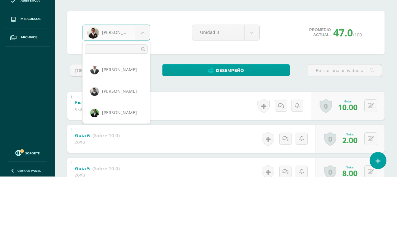
scroll to position [107, 0]
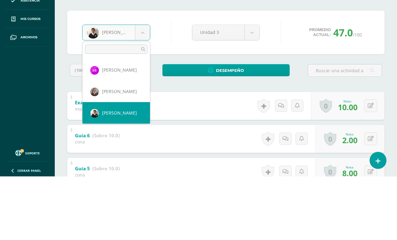
select select "1682"
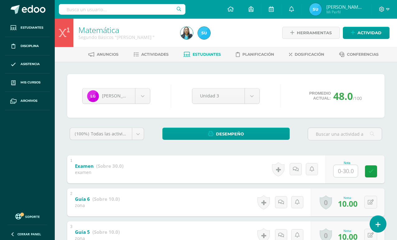
click at [138, 90] on body "Estudiantes Disciplina Asistencia Mis cursos Archivos Soporte Ayuda Reportar un…" at bounding box center [198, 228] width 397 height 456
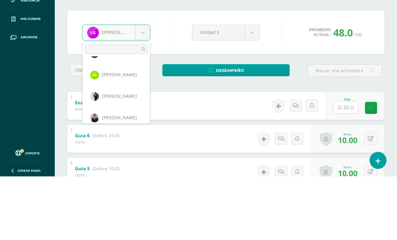
scroll to position [302, 0]
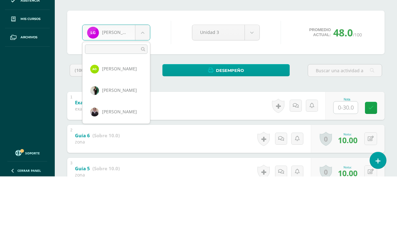
select select "1686"
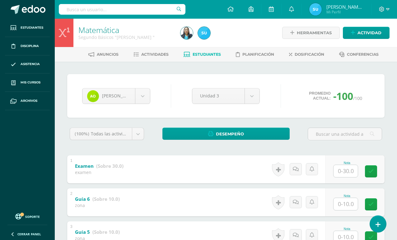
click at [346, 165] on div at bounding box center [345, 171] width 25 height 13
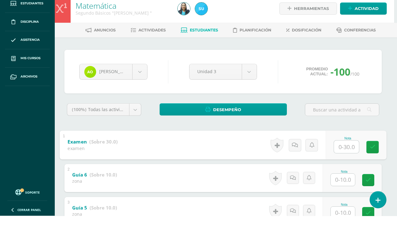
scroll to position [0, 15]
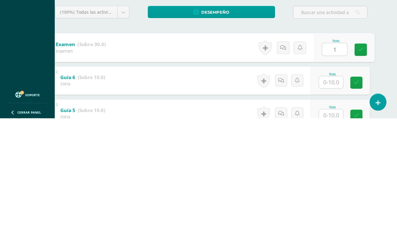
type input "17"
click at [355, 165] on link at bounding box center [361, 171] width 12 height 12
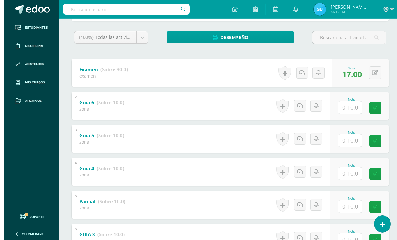
scroll to position [0, 0]
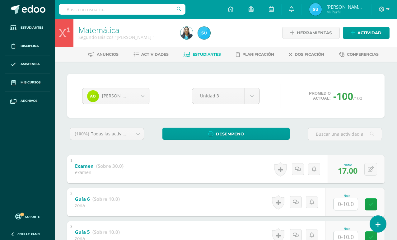
click at [134, 94] on body "Estudiantes Disciplina Asistencia Mis cursos Archivos Soporte Ayuda Reportar un…" at bounding box center [198, 228] width 397 height 456
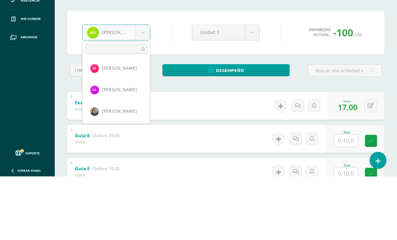
scroll to position [88, 0]
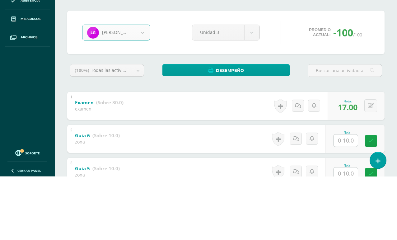
select select "1682"
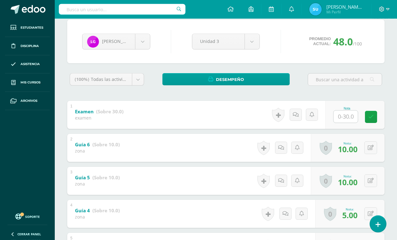
scroll to position [55, 0]
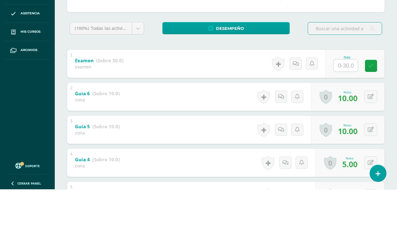
click at [341, 110] on input "text" at bounding box center [346, 116] width 24 height 12
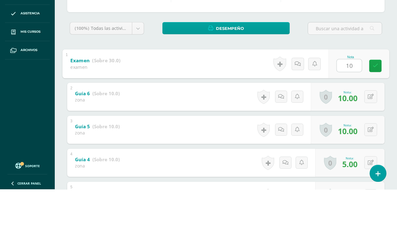
type input "10"
click at [371, 100] on div "Nota 10" at bounding box center [359, 114] width 61 height 29
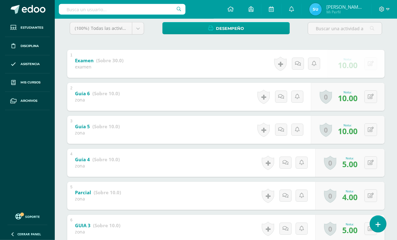
click at [370, 69] on button at bounding box center [371, 63] width 13 height 13
click at [357, 67] on icon at bounding box center [359, 65] width 6 height 5
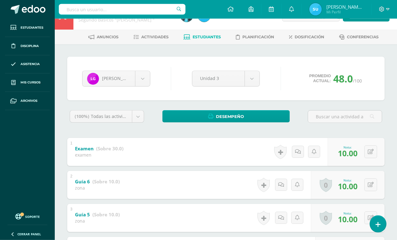
scroll to position [0, 0]
